Goal: Information Seeking & Learning: Learn about a topic

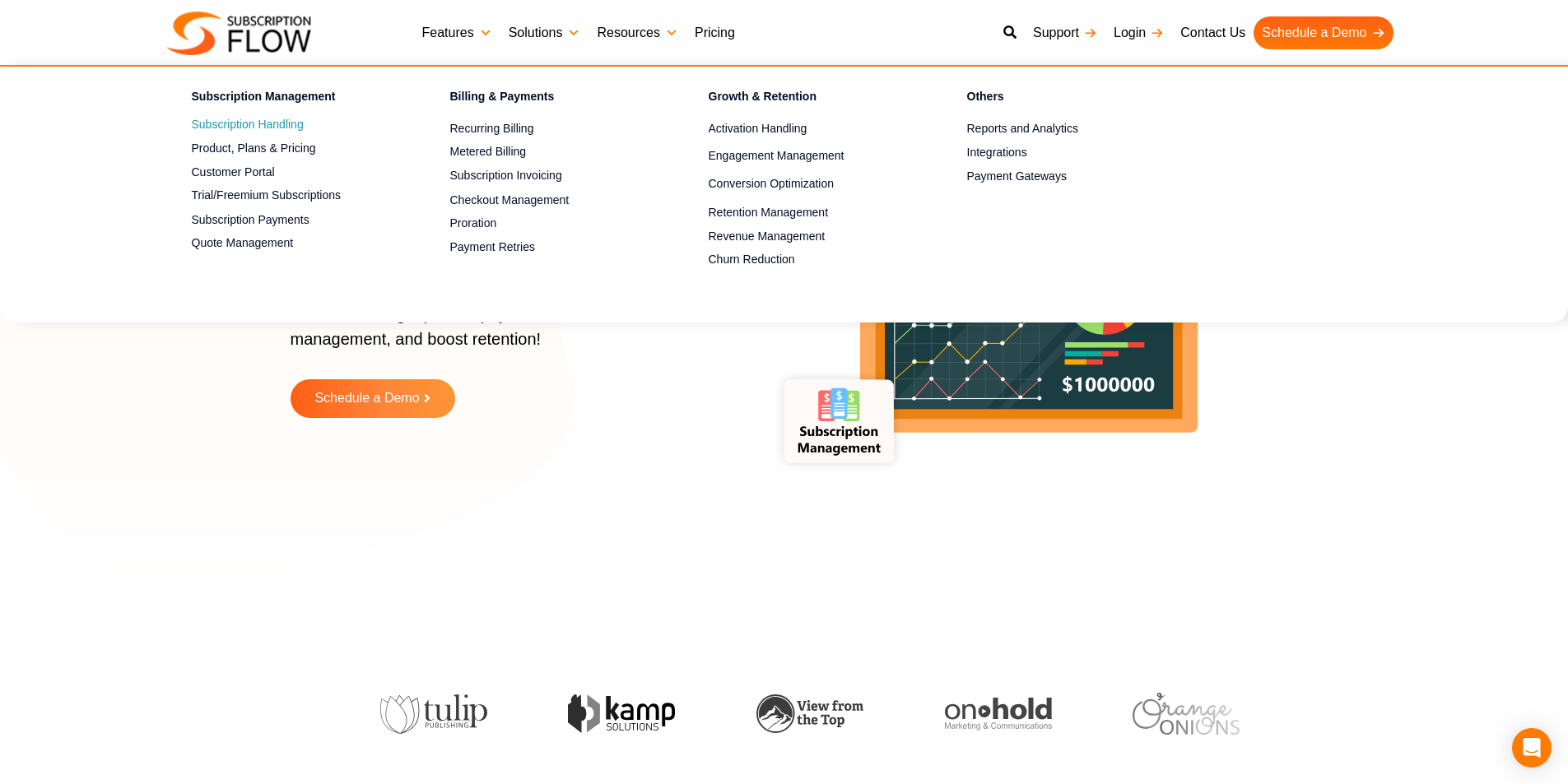
click at [228, 129] on link "Subscription Handling" at bounding box center [292, 125] width 201 height 20
